Goal: Navigation & Orientation: Find specific page/section

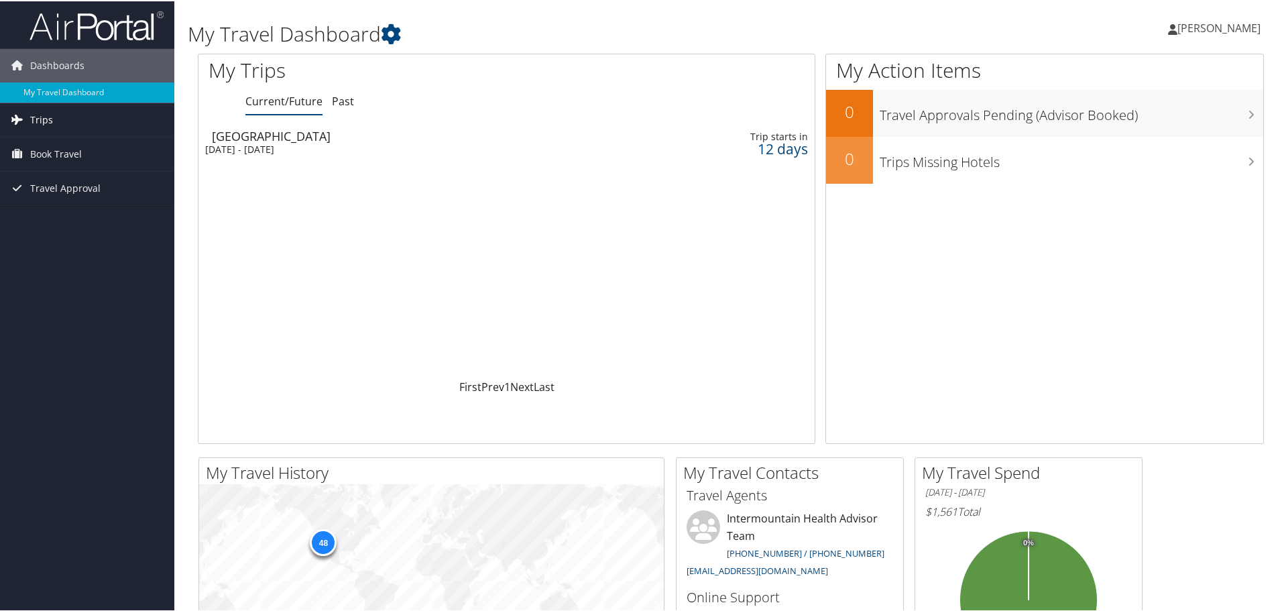
click at [34, 118] on span "Trips" at bounding box center [41, 119] width 23 height 34
click at [46, 164] on link "Past Trips" at bounding box center [87, 166] width 174 height 20
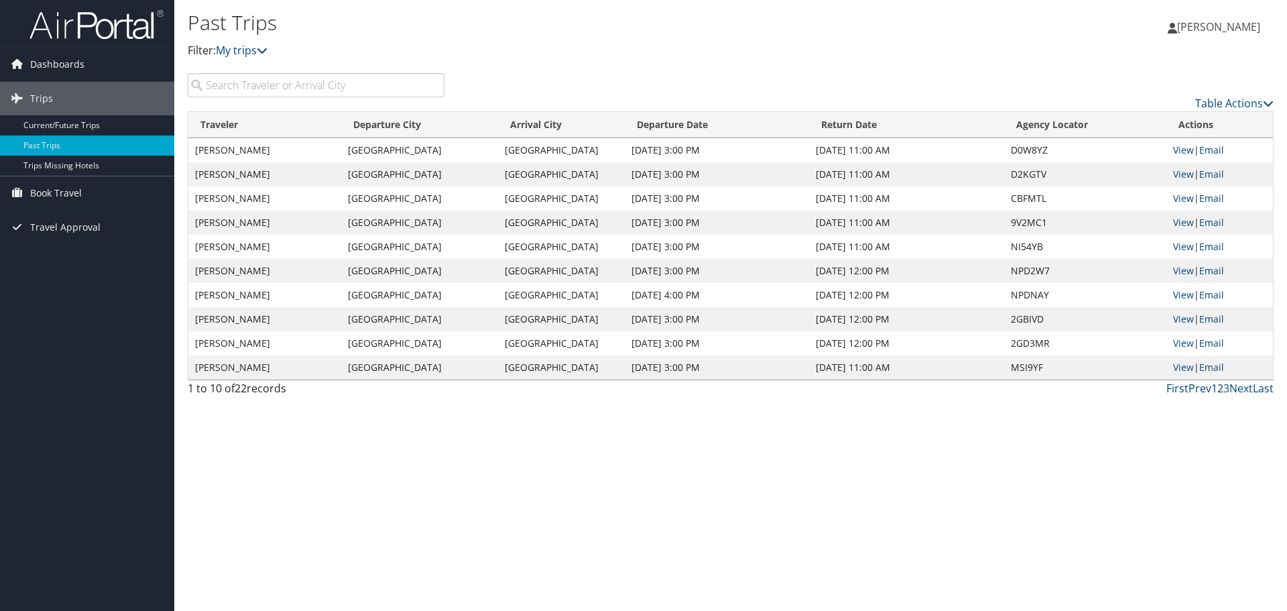
click at [1199, 32] on span "[PERSON_NAME]" at bounding box center [1218, 26] width 83 height 15
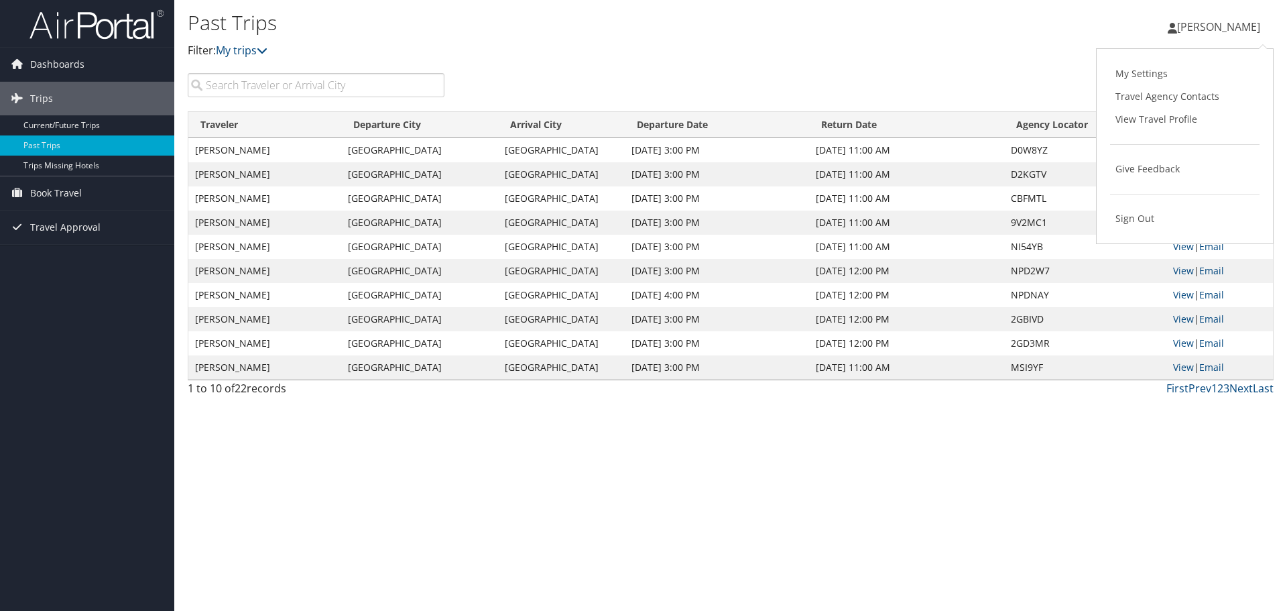
drag, startPoint x: 896, startPoint y: 55, endPoint x: 693, endPoint y: 56, distance: 202.5
click at [894, 56] on div "[PERSON_NAME] [PERSON_NAME] My Settings Travel Agency Contacts View Travel Prof…" at bounding box center [1072, 33] width 429 height 52
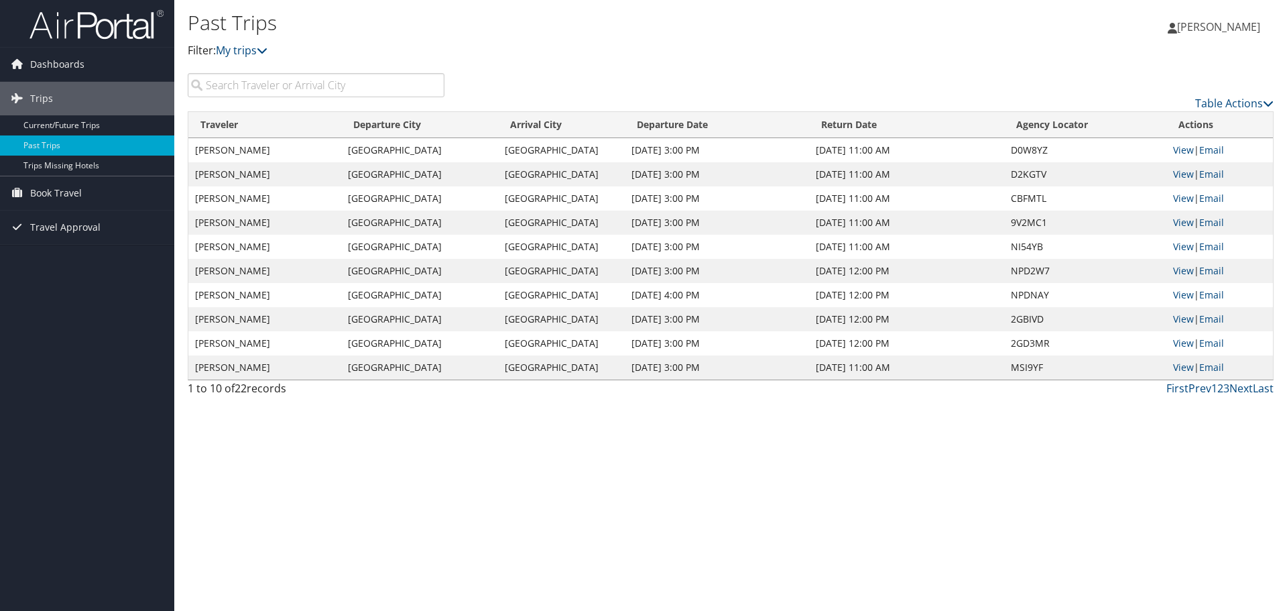
click at [1177, 27] on icon at bounding box center [1172, 28] width 9 height 11
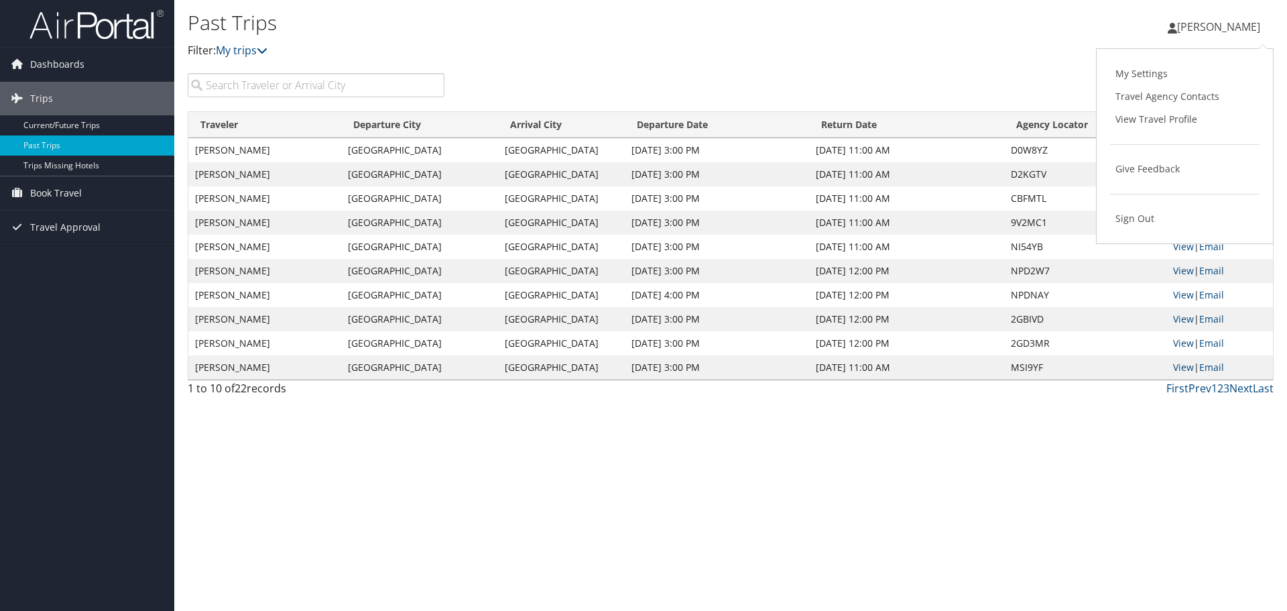
click at [1177, 28] on icon at bounding box center [1172, 28] width 9 height 11
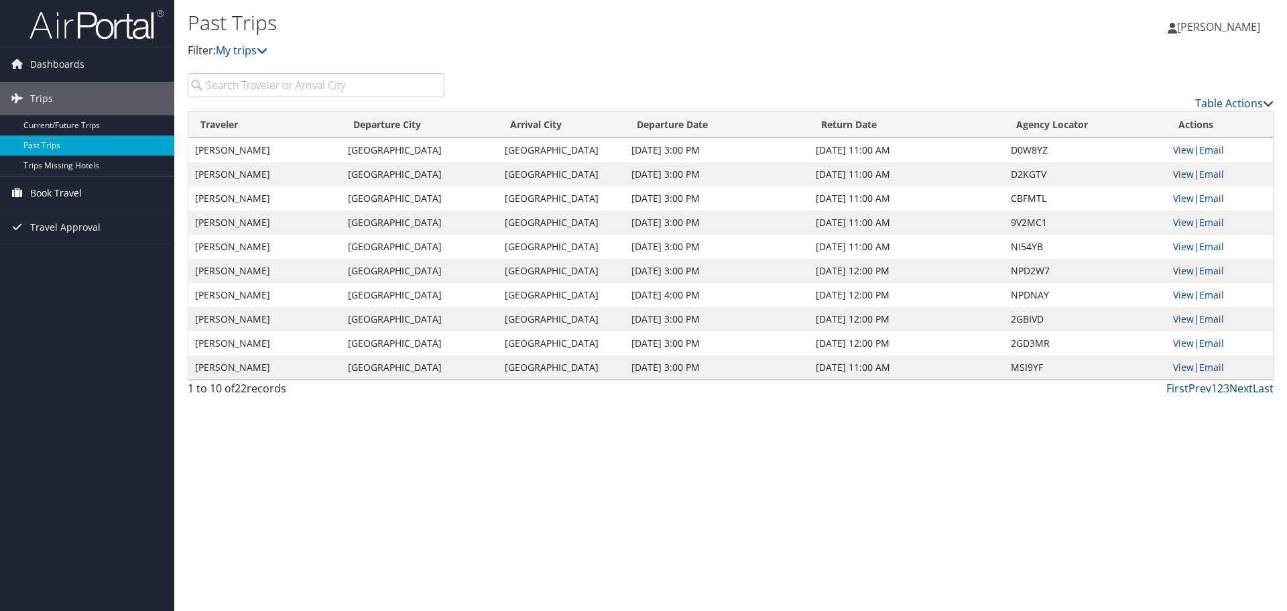
click at [42, 194] on span "Book Travel" at bounding box center [56, 193] width 52 height 34
click at [44, 254] on link "Book/Manage Online Trips" at bounding box center [87, 260] width 174 height 20
